Goal: Obtain resource: Obtain resource

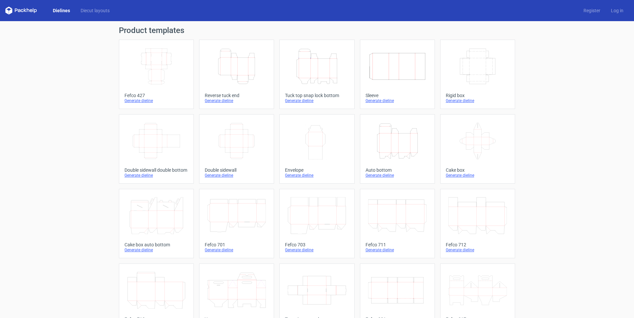
click at [305, 78] on icon "Height Depth Width" at bounding box center [317, 66] width 58 height 37
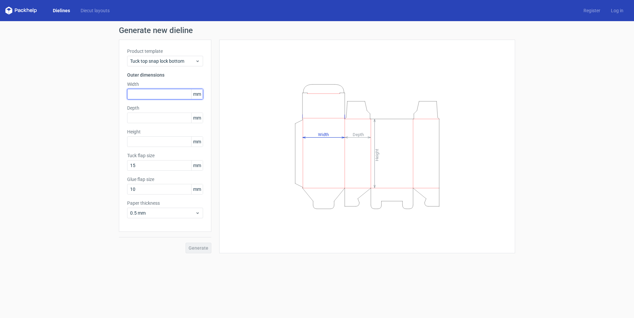
click at [172, 93] on input "text" at bounding box center [165, 94] width 76 height 11
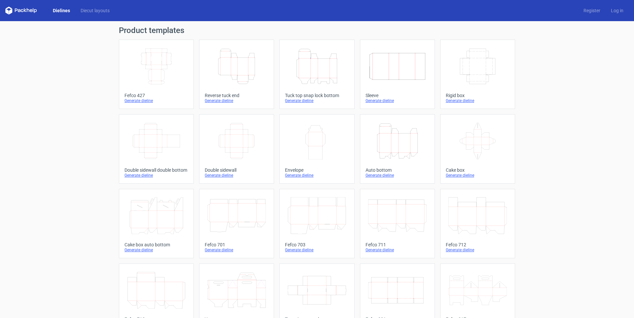
click at [163, 135] on icon "Width Depth Height" at bounding box center [156, 140] width 58 height 37
click at [165, 139] on icon "Width Depth Height" at bounding box center [156, 140] width 58 height 37
